Goal: Task Accomplishment & Management: Use online tool/utility

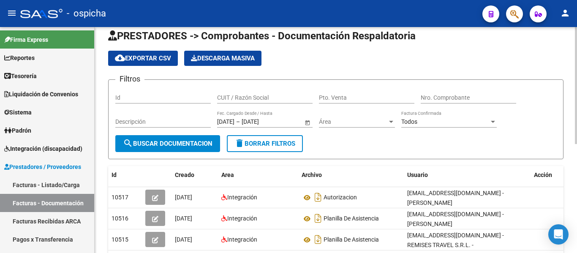
scroll to position [14, 0]
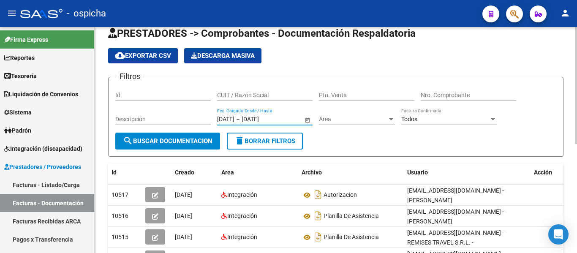
click at [234, 120] on input "[DATE]" at bounding box center [225, 119] width 17 height 7
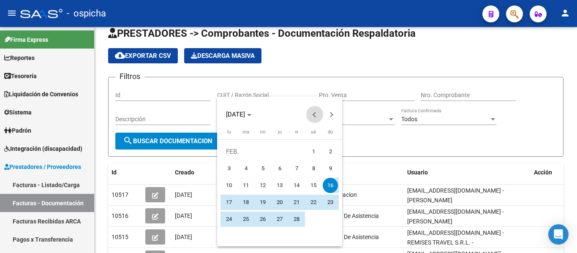
click at [315, 113] on button "Previous month" at bounding box center [314, 114] width 17 height 17
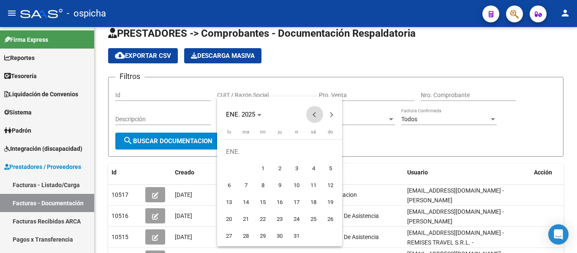
click at [315, 113] on button "Previous month" at bounding box center [314, 114] width 17 height 17
click at [328, 150] on span "1" at bounding box center [330, 151] width 15 height 15
type input "[DATE]"
click at [336, 74] on div at bounding box center [288, 126] width 577 height 253
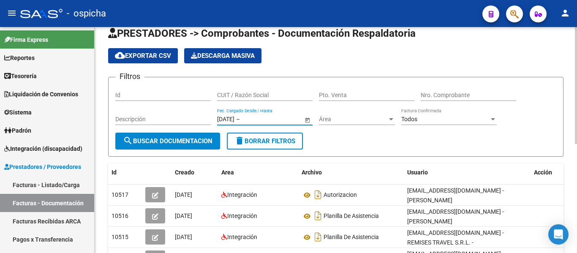
click at [283, 119] on input "text" at bounding box center [261, 119] width 41 height 7
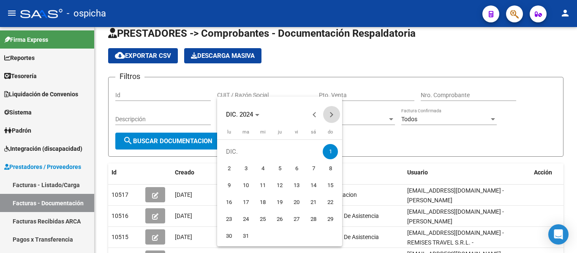
click at [335, 111] on span "Next month" at bounding box center [331, 114] width 17 height 17
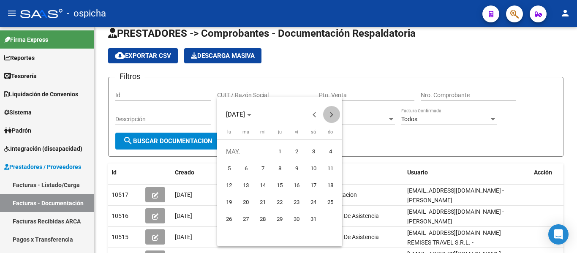
click at [335, 111] on span "Next month" at bounding box center [331, 114] width 17 height 17
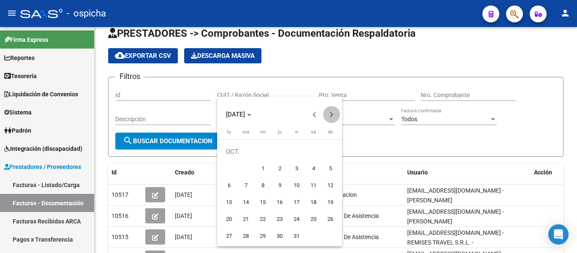
click at [335, 111] on span "Next month" at bounding box center [331, 114] width 17 height 17
click at [311, 116] on span "Previous month" at bounding box center [314, 114] width 17 height 17
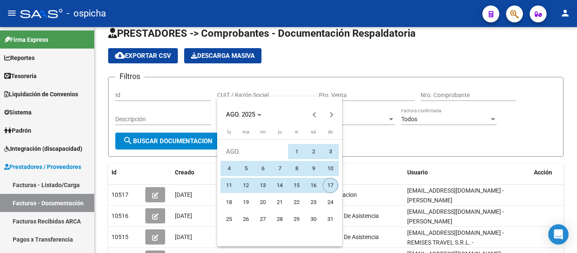
click at [328, 182] on span "17" at bounding box center [330, 185] width 15 height 15
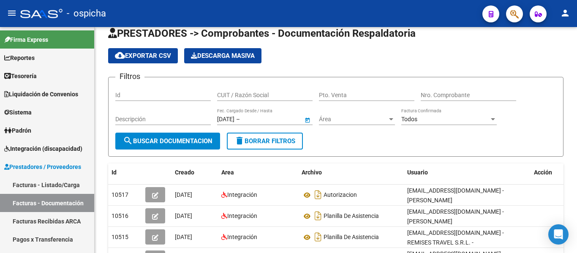
type input "[DATE]"
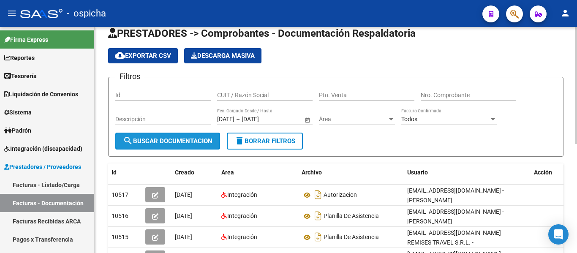
click at [179, 140] on span "search Buscar Documentacion" at bounding box center [167, 141] width 89 height 8
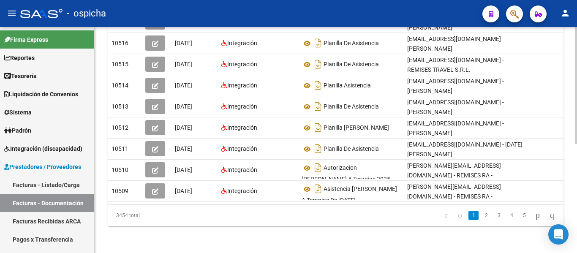
scroll to position [0, 0]
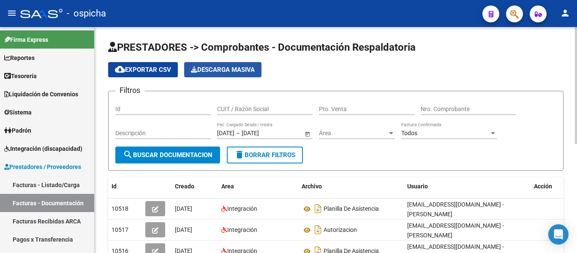
click at [212, 68] on span "Descarga Masiva" at bounding box center [223, 70] width 64 height 8
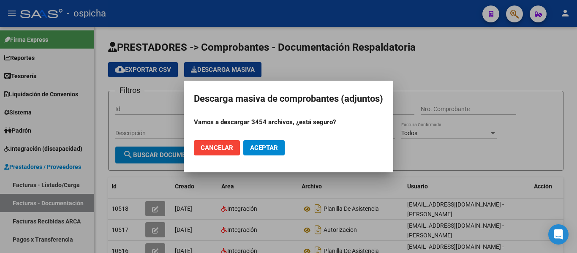
click at [258, 145] on span "Aceptar" at bounding box center [264, 148] width 28 height 8
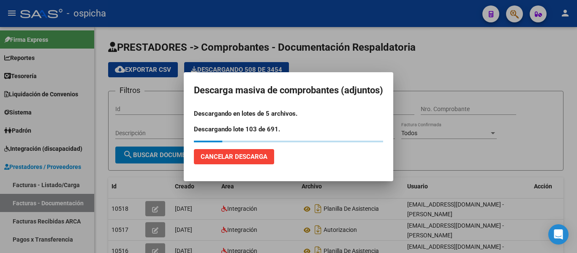
click at [345, 111] on p "Descargando en lotes de 5 archivos." at bounding box center [288, 114] width 189 height 10
